Goal: Information Seeking & Learning: Find specific fact

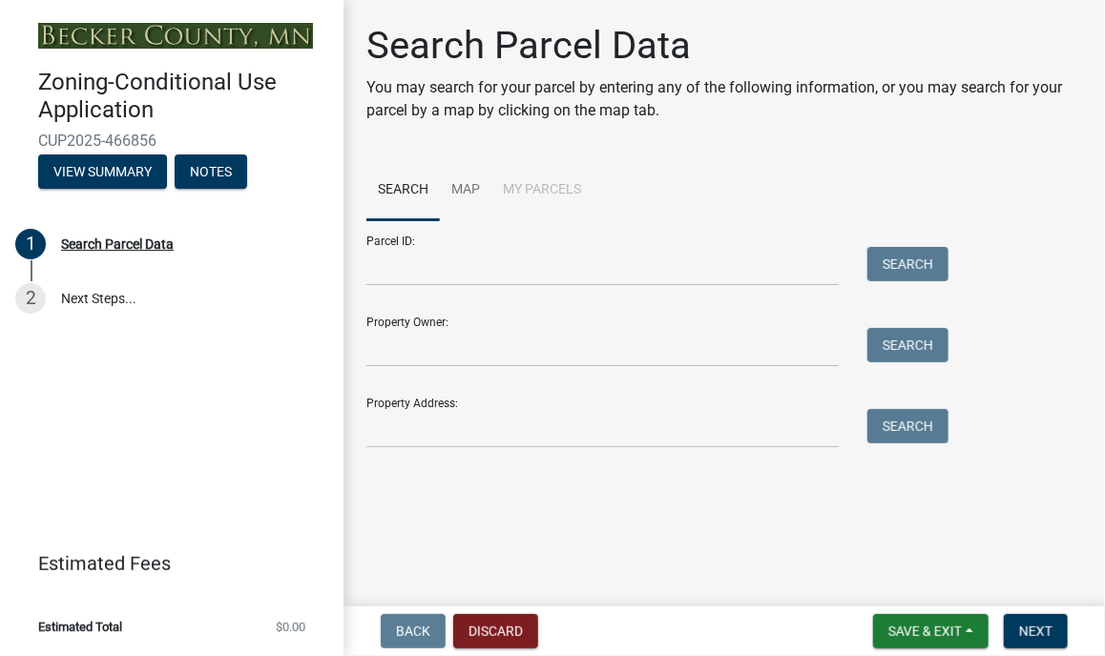
click at [409, 324] on div "Property Owner: Search" at bounding box center [652, 335] width 573 height 66
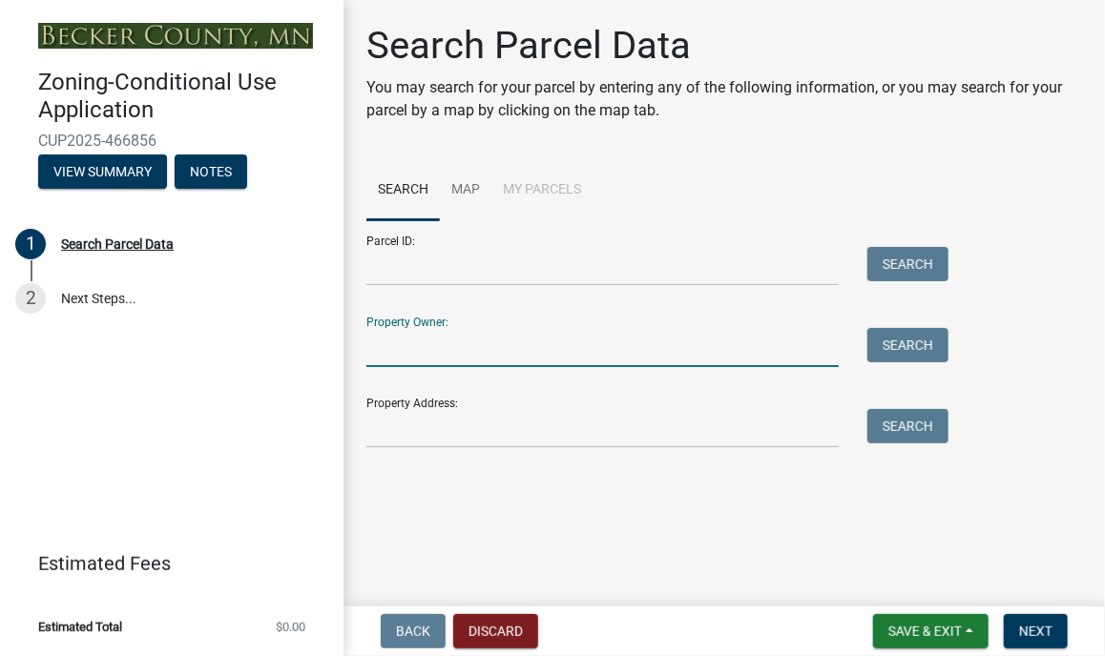
click at [465, 334] on input "Property Owner:" at bounding box center [602, 347] width 472 height 39
type input "Scott McConkey"
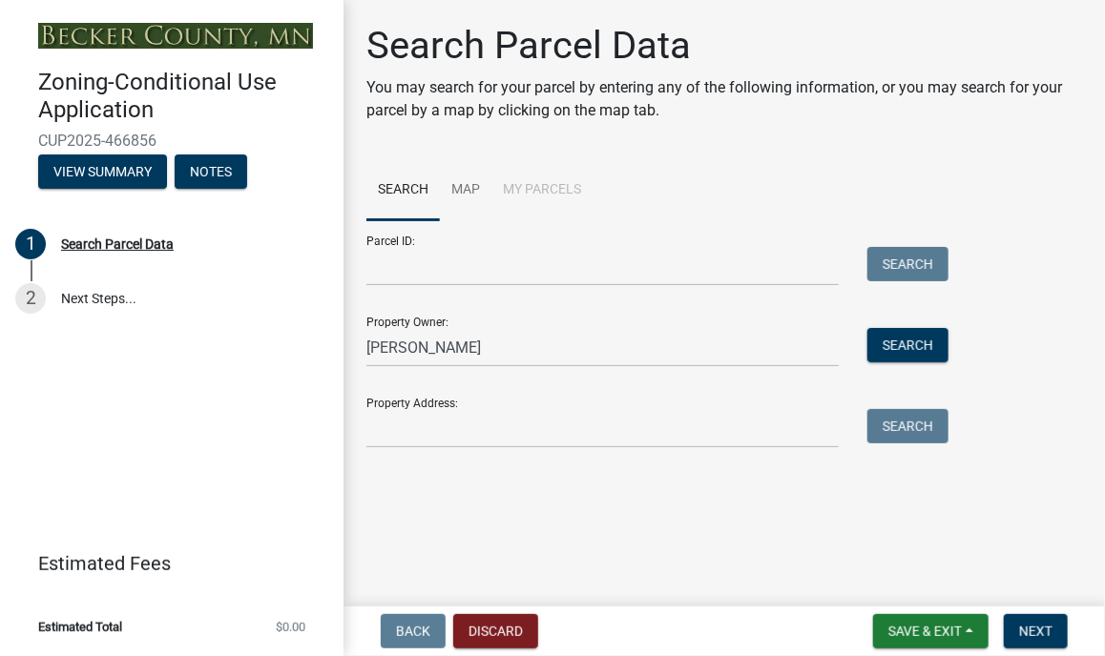
click at [475, 407] on div "Property Address: Search" at bounding box center [652, 416] width 573 height 66
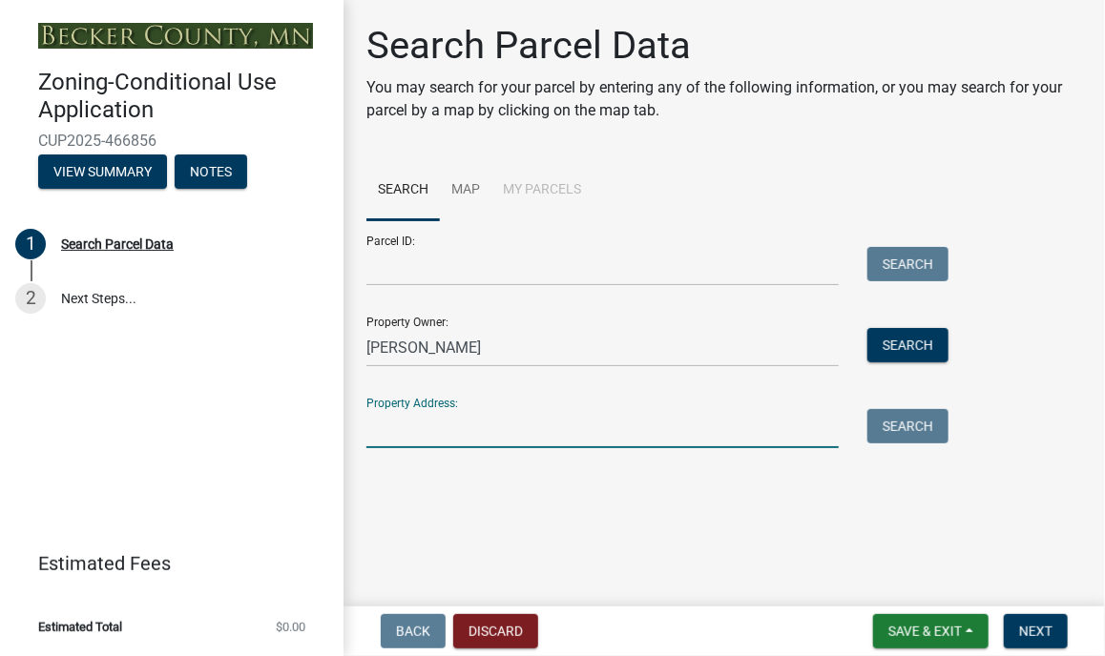
click at [455, 422] on input "Property Address:" at bounding box center [602, 428] width 472 height 39
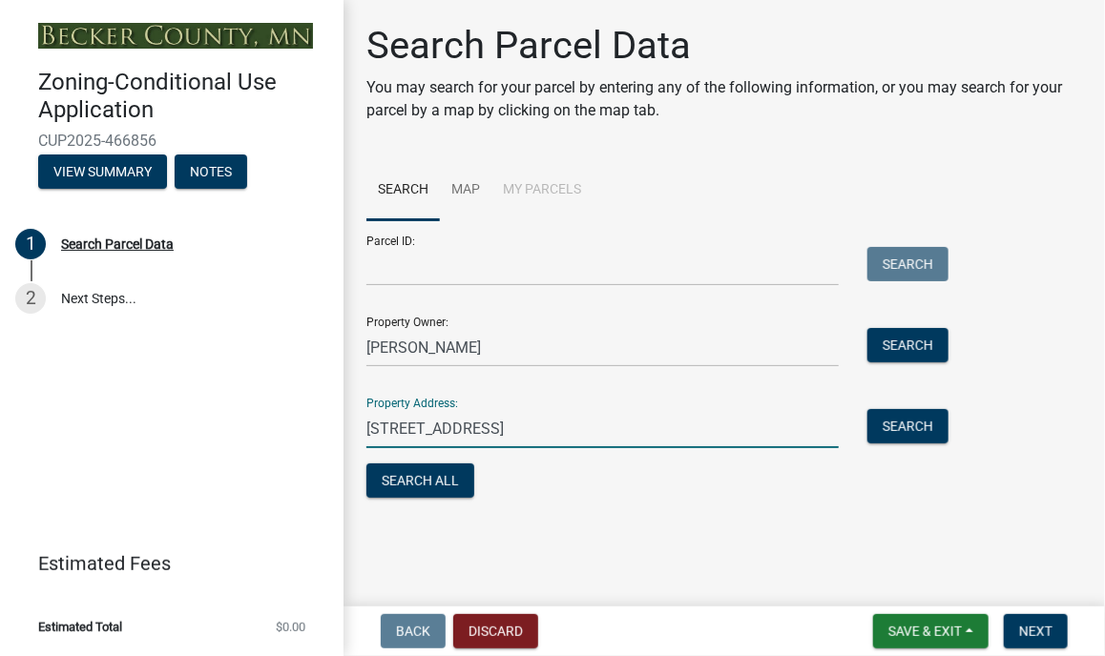
type input "26626 Whiskey creek dr, Detroit Lakes, MN 56501"
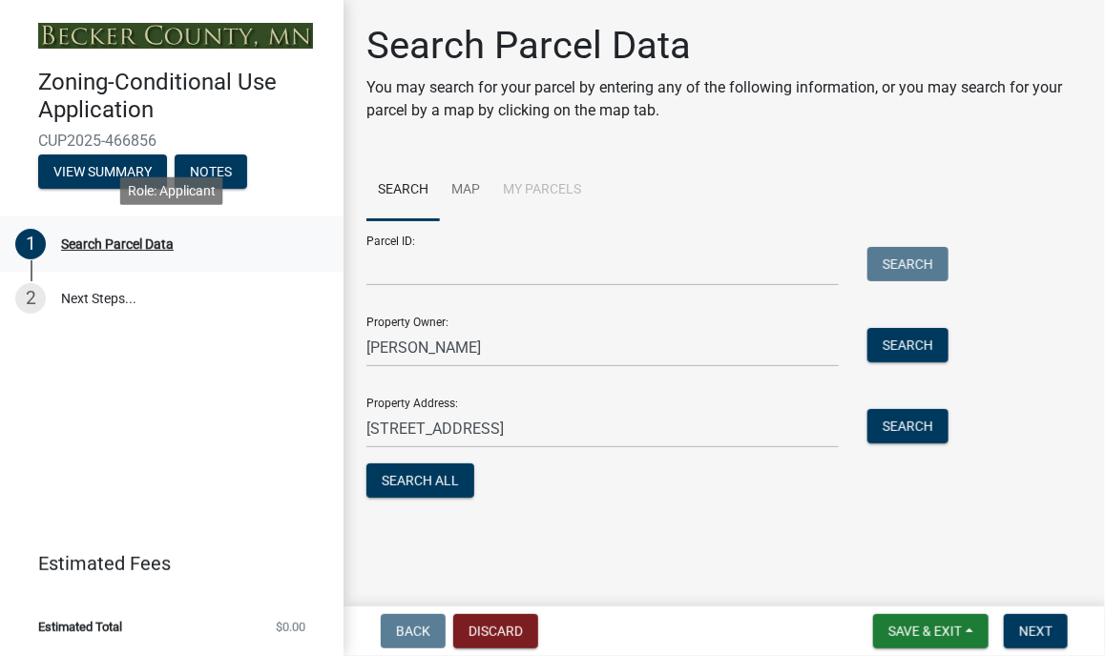
click at [121, 244] on div "Search Parcel Data" at bounding box center [117, 244] width 113 height 13
click at [31, 240] on div "1" at bounding box center [30, 244] width 31 height 31
click at [537, 190] on li "My Parcels" at bounding box center [541, 190] width 101 height 61
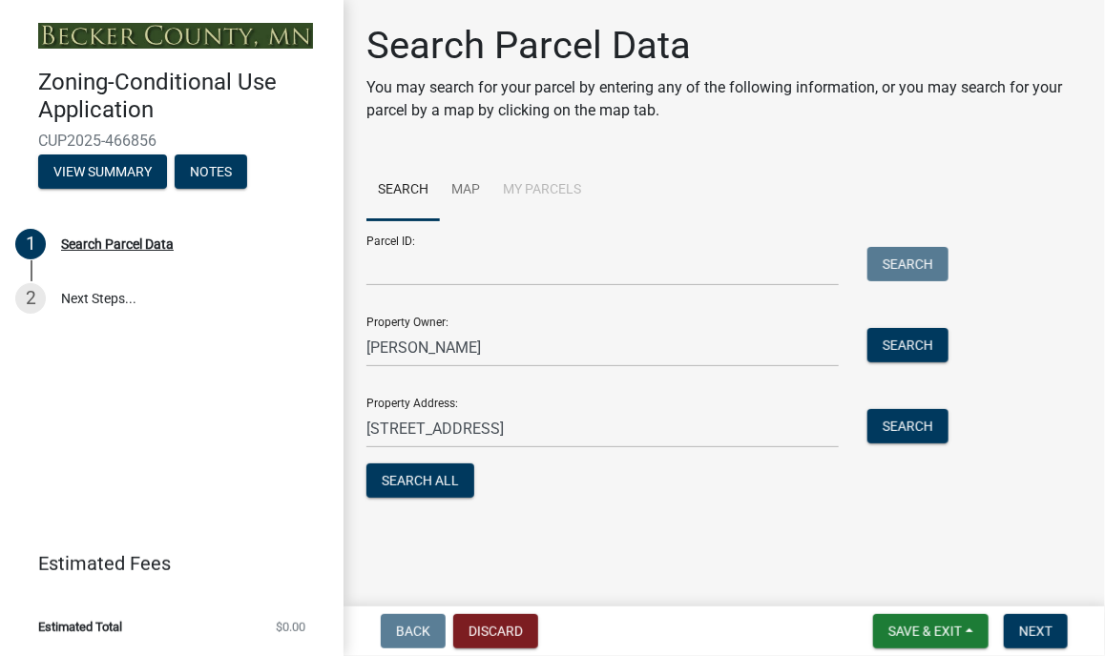
click at [535, 211] on li "My Parcels" at bounding box center [541, 190] width 101 height 61
click at [400, 183] on link "Search" at bounding box center [402, 190] width 73 height 61
click at [407, 181] on link "Search" at bounding box center [402, 190] width 73 height 61
click at [470, 183] on link "Map" at bounding box center [466, 190] width 52 height 61
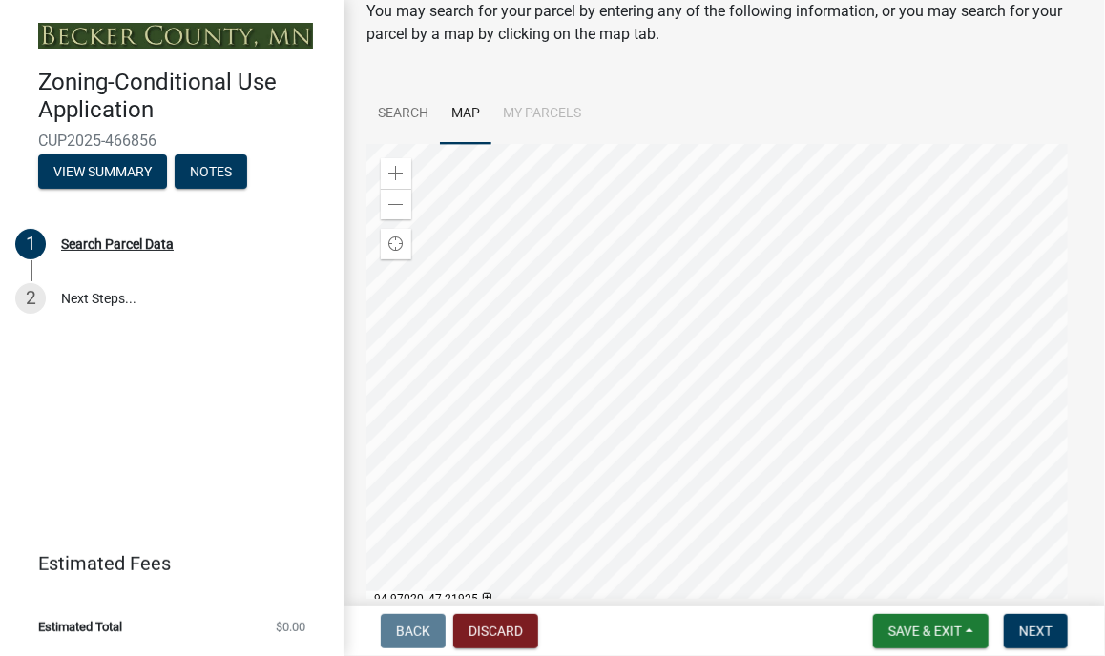
scroll to position [77, 0]
click at [637, 325] on div at bounding box center [724, 381] width 716 height 477
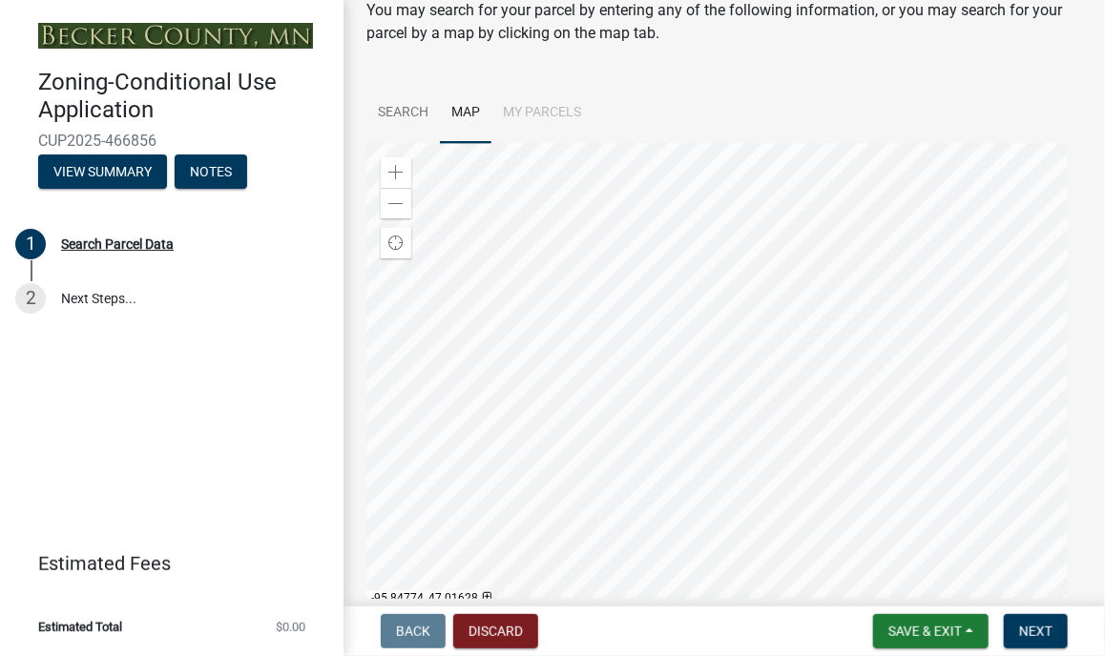
click at [637, 325] on div at bounding box center [724, 381] width 716 height 477
click at [1040, 634] on span "Next" at bounding box center [1035, 631] width 33 height 15
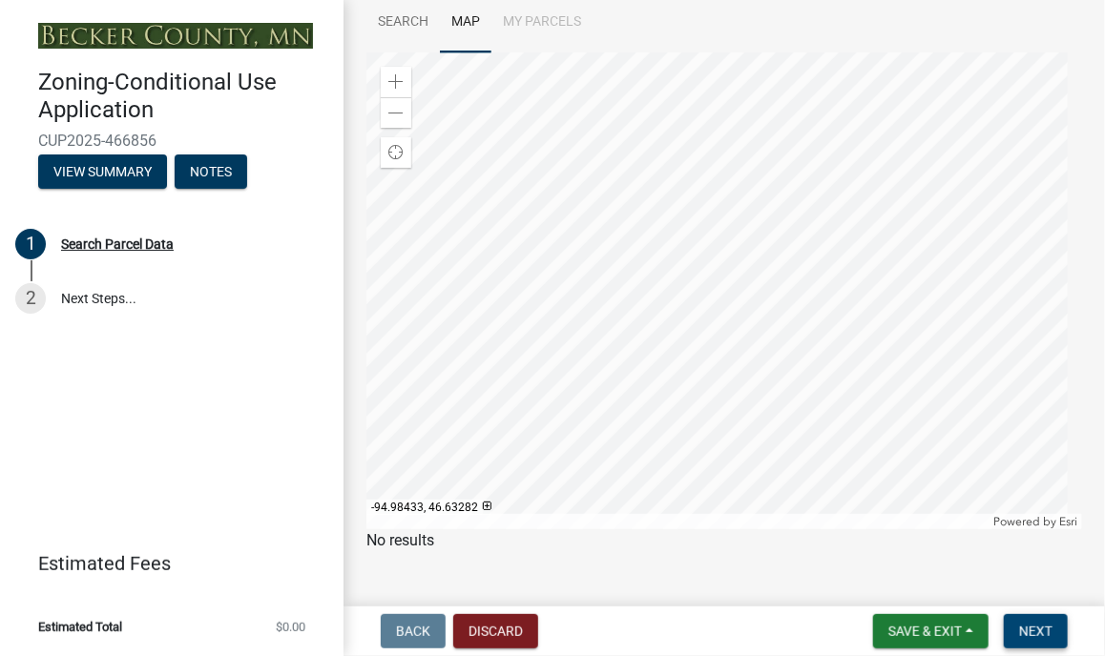
scroll to position [196, 0]
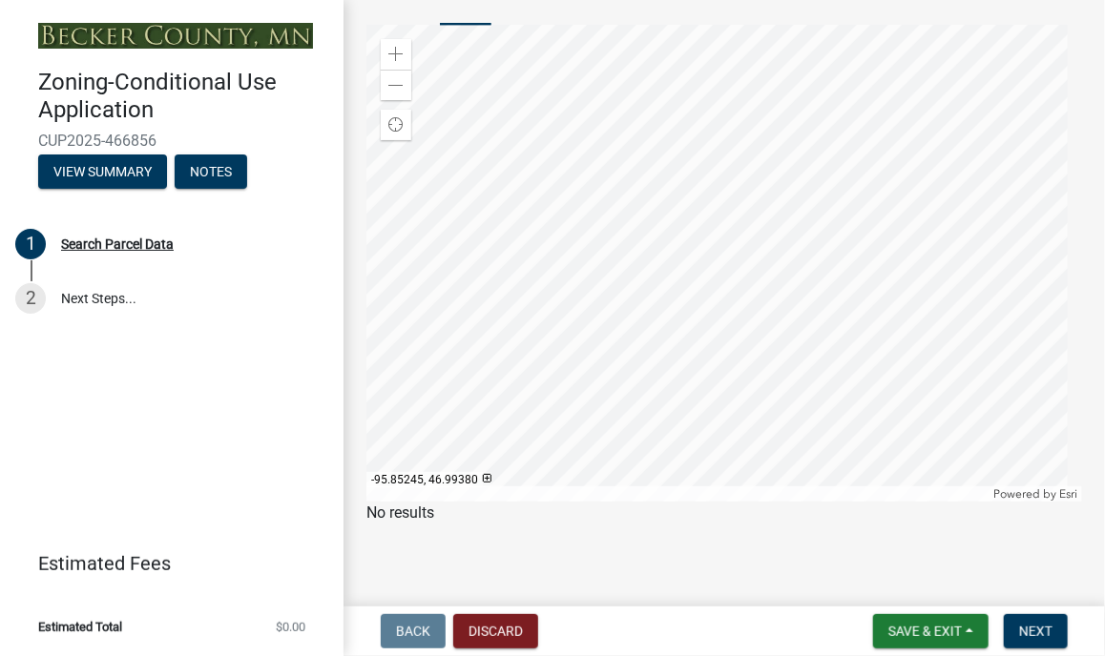
click at [635, 223] on div at bounding box center [724, 263] width 716 height 477
click at [636, 260] on div at bounding box center [724, 263] width 716 height 477
click at [828, 373] on div at bounding box center [724, 263] width 716 height 477
click at [832, 339] on div at bounding box center [724, 263] width 716 height 477
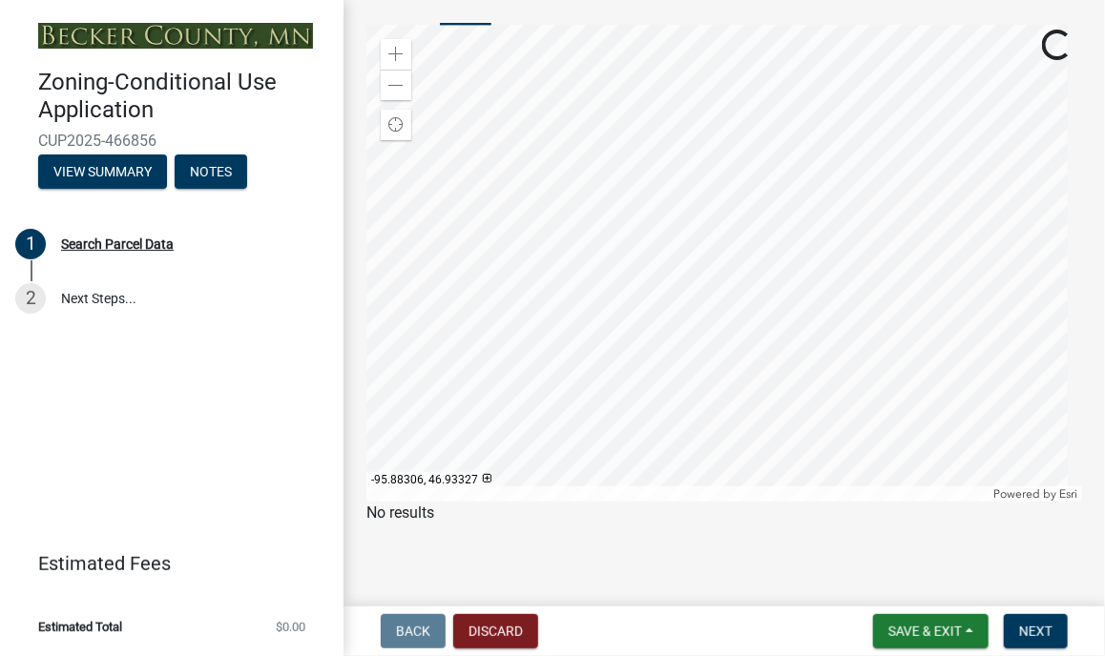
click at [538, 179] on div at bounding box center [724, 263] width 716 height 477
click at [554, 191] on div at bounding box center [724, 263] width 716 height 477
click at [569, 164] on div at bounding box center [724, 263] width 716 height 477
click at [565, 195] on div at bounding box center [724, 263] width 716 height 477
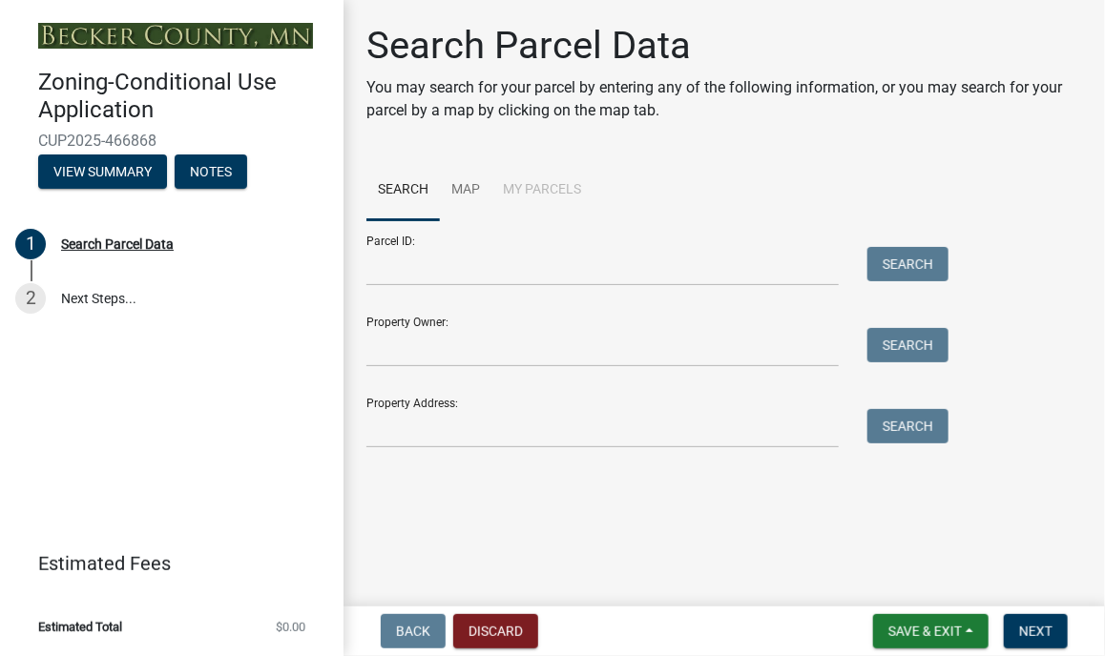
click at [455, 242] on div "Parcel ID: Search" at bounding box center [652, 253] width 573 height 66
click at [447, 269] on input "Parcel ID:" at bounding box center [602, 266] width 472 height 39
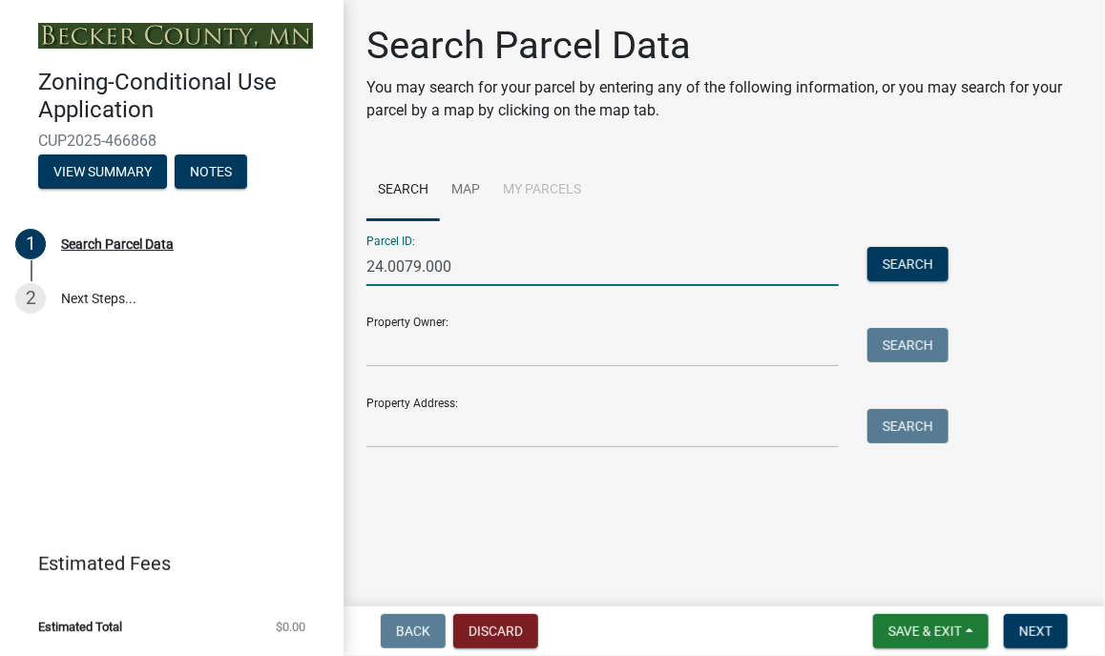
type input "24.0079.000"
click at [480, 319] on div "Property Owner: Search" at bounding box center [652, 335] width 573 height 66
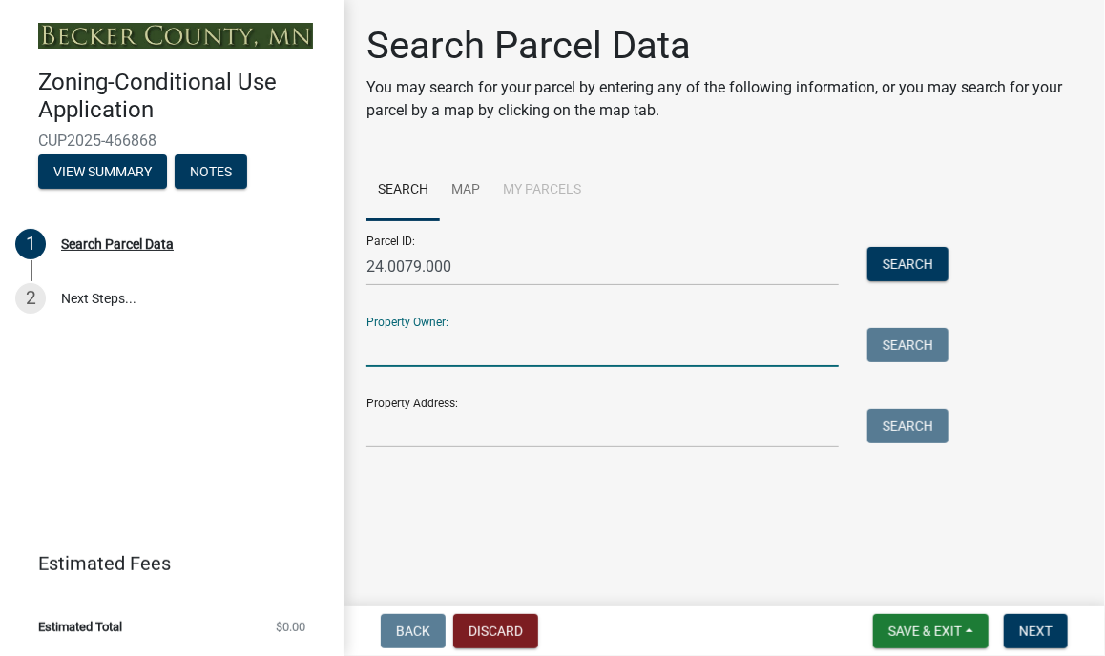
click at [455, 346] on input "Property Owner:" at bounding box center [602, 347] width 472 height 39
type input "Scott McConkey"
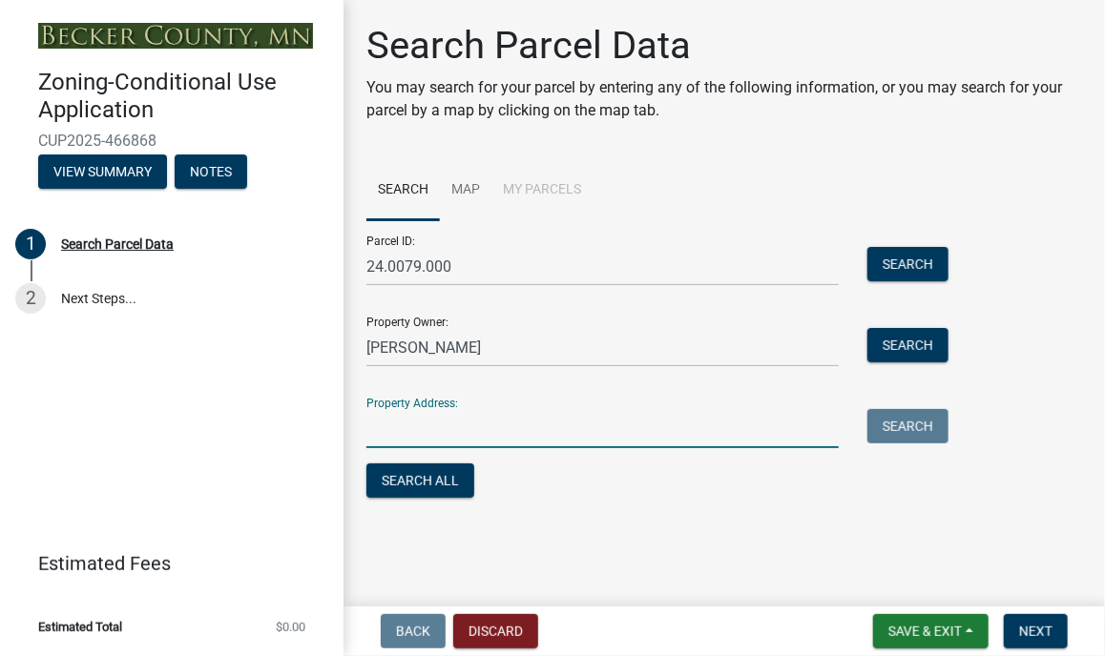
click at [470, 425] on input "Property Address:" at bounding box center [602, 428] width 472 height 39
type input "26626 Whiskey creek dr, Detroit Lakes, MN 56501"
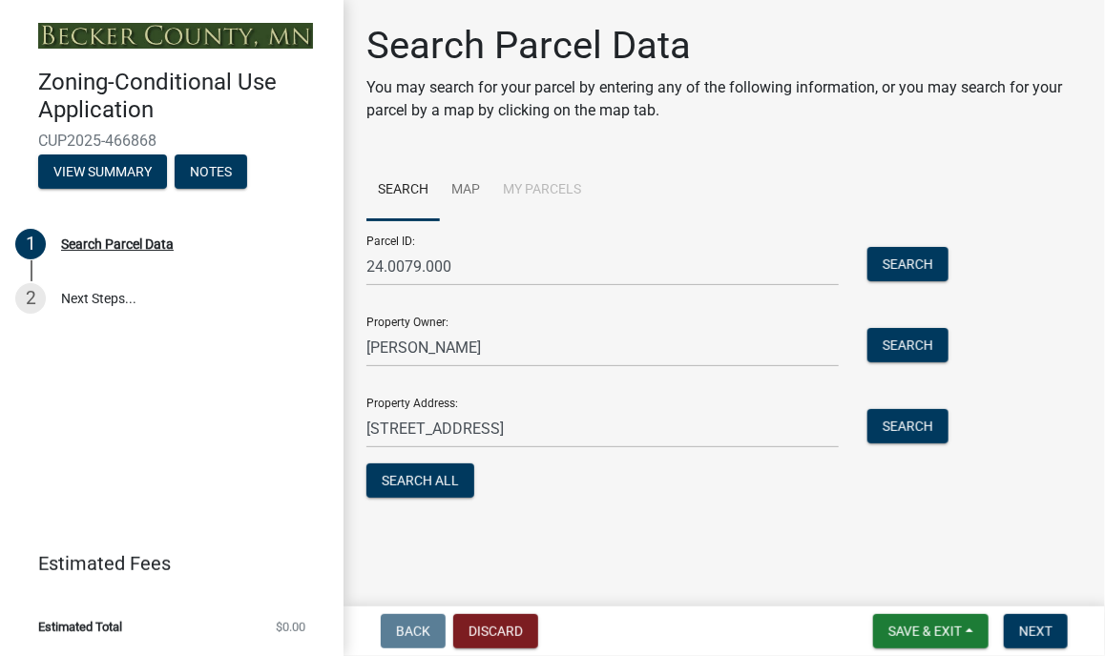
click at [1040, 521] on main "Search Parcel Data You may search for your parcel by entering any of the follow…" at bounding box center [724, 299] width 761 height 599
click at [1028, 635] on span "Next" at bounding box center [1035, 631] width 33 height 15
click at [1029, 633] on span "Next" at bounding box center [1035, 631] width 33 height 15
click at [1028, 635] on span "Next" at bounding box center [1035, 631] width 33 height 15
click at [456, 484] on button "Search All" at bounding box center [420, 481] width 108 height 34
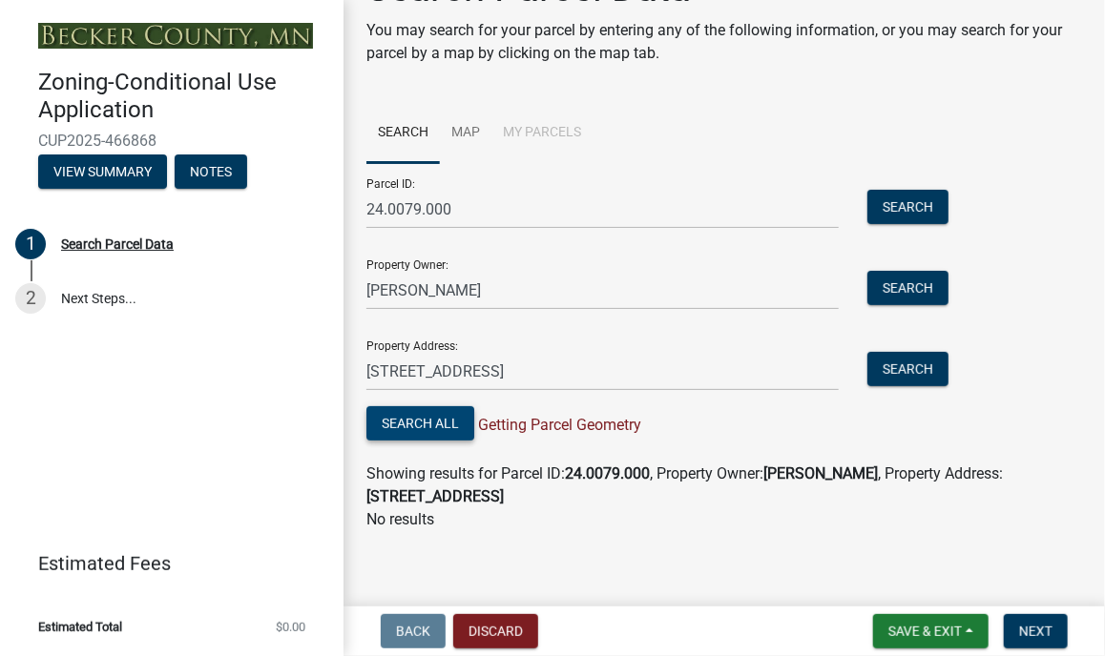
scroll to position [64, 0]
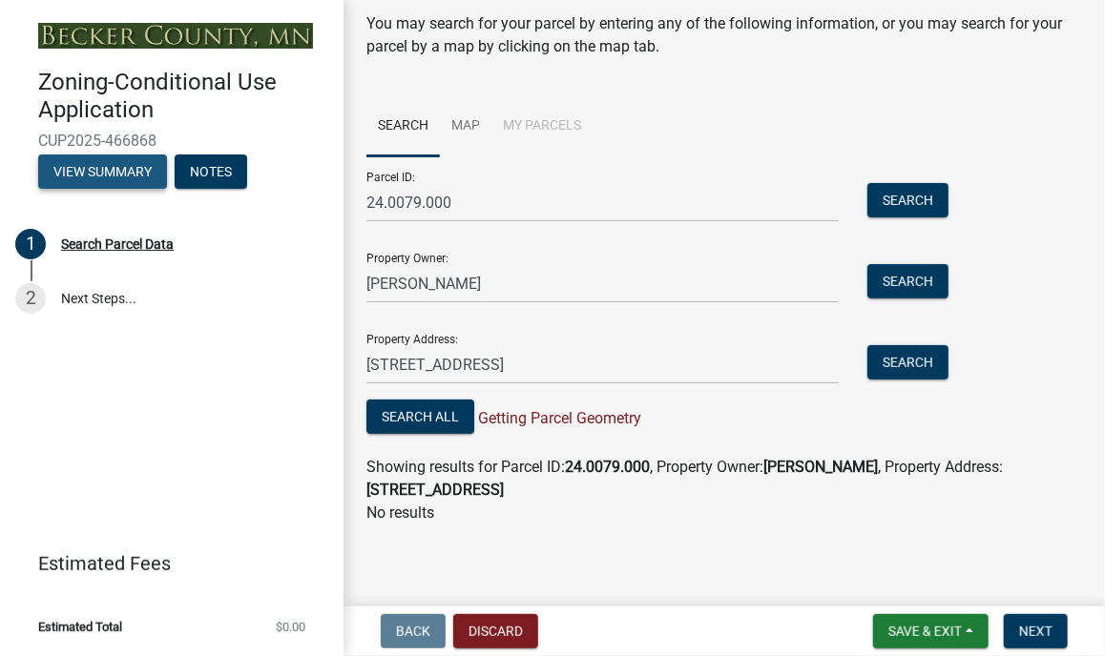
click at [121, 174] on button "View Summary" at bounding box center [102, 172] width 129 height 34
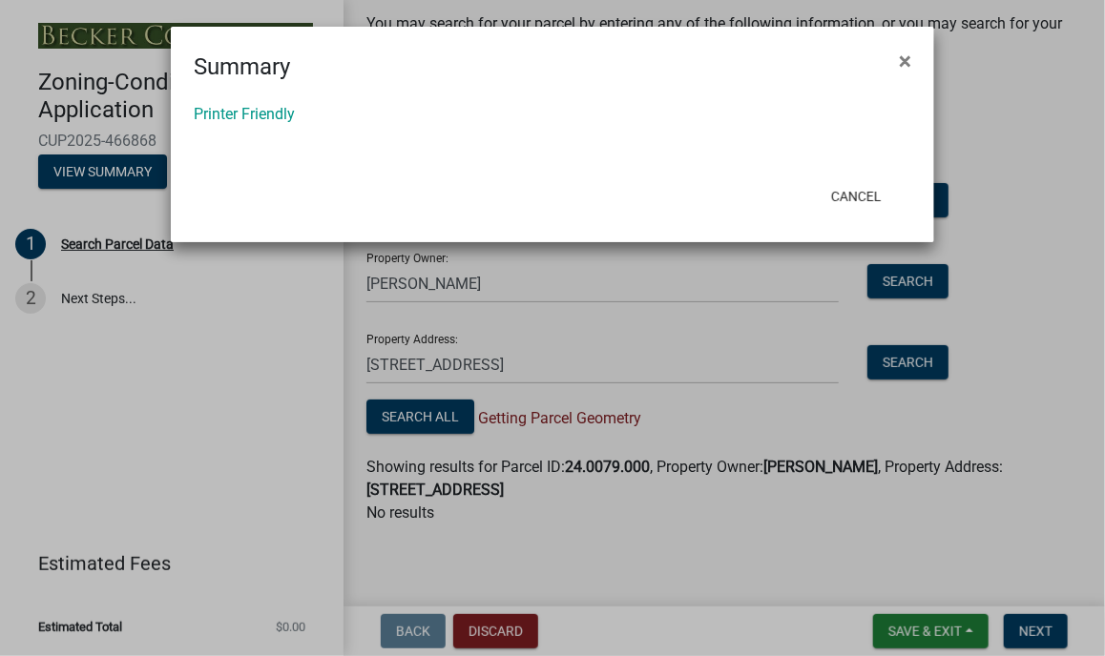
drag, startPoint x: 121, startPoint y: 174, endPoint x: 445, endPoint y: 156, distance: 324.0
click at [445, 156] on div "Printer Friendly" at bounding box center [552, 128] width 763 height 88
click at [257, 111] on link "Printer Friendly" at bounding box center [244, 114] width 101 height 18
click at [270, 111] on link "Printer Friendly" at bounding box center [244, 114] width 101 height 18
click at [901, 65] on span "×" at bounding box center [905, 61] width 12 height 27
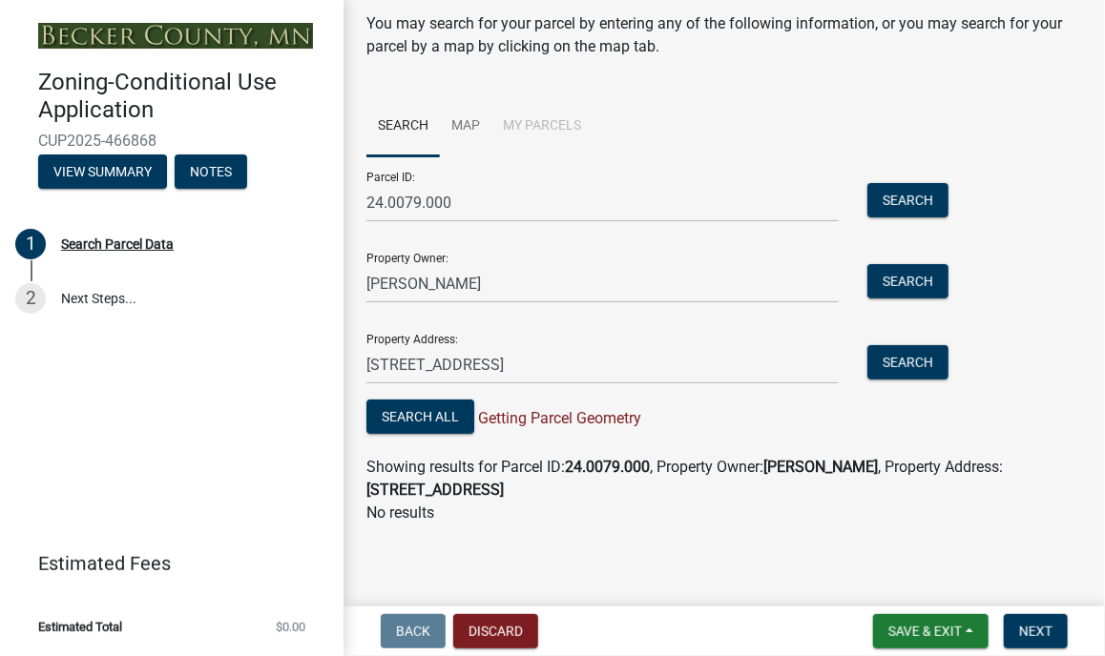
click at [901, 65] on div "Search Parcel Data You may search for your parcel by entering any of the follow…" at bounding box center [724, 16] width 716 height 115
drag, startPoint x: 767, startPoint y: 236, endPoint x: 303, endPoint y: 519, distance: 543.5
click at [303, 519] on div "Zoning-Conditional Use Application CUP2025-466868 View Summary Notes 1 Search P…" at bounding box center [172, 328] width 344 height 656
click at [31, 297] on div "2" at bounding box center [30, 298] width 31 height 31
click at [28, 297] on div "2" at bounding box center [30, 298] width 31 height 31
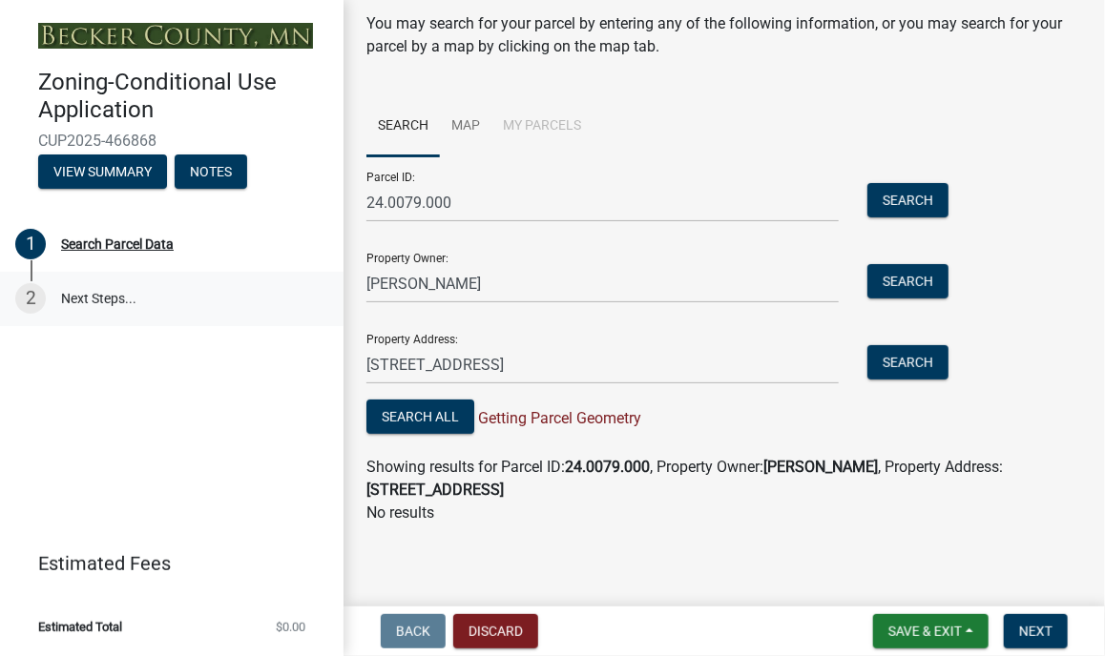
click at [28, 297] on div "2" at bounding box center [30, 298] width 31 height 31
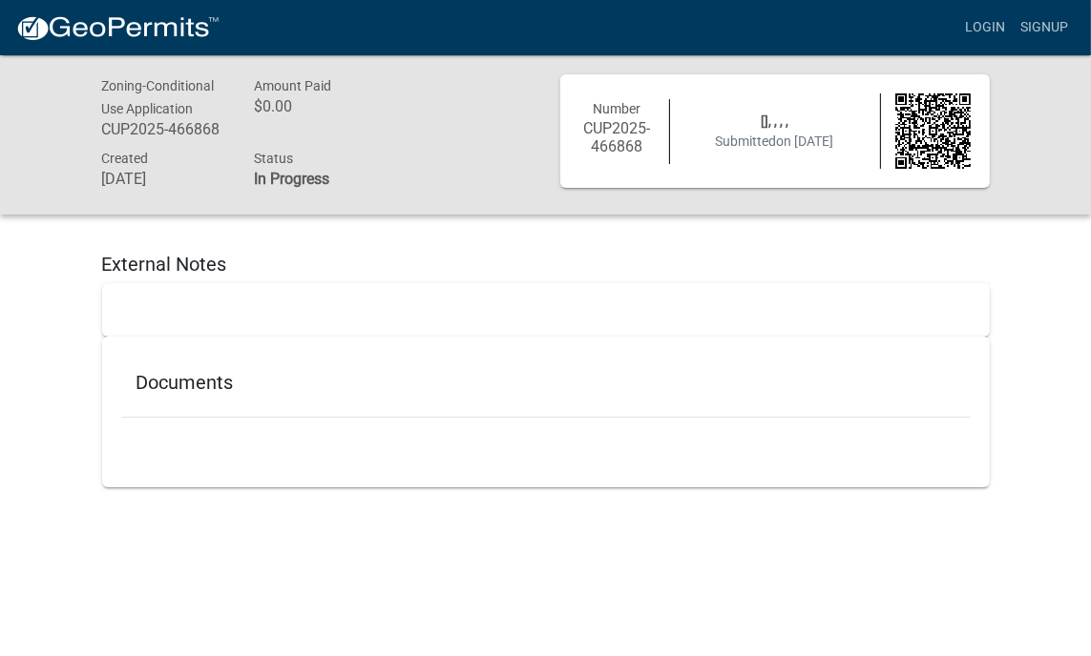
click at [195, 388] on h5 "Documents" at bounding box center [545, 382] width 819 height 23
click at [143, 264] on h5 "External Notes" at bounding box center [545, 264] width 887 height 23
click at [1090, 218] on div "Zoning-Conditional Use Application CUP2025-466868 Amount Paid $0.00 Created Aug…" at bounding box center [545, 288] width 1091 height 466
